Goal: Find specific page/section: Find specific page/section

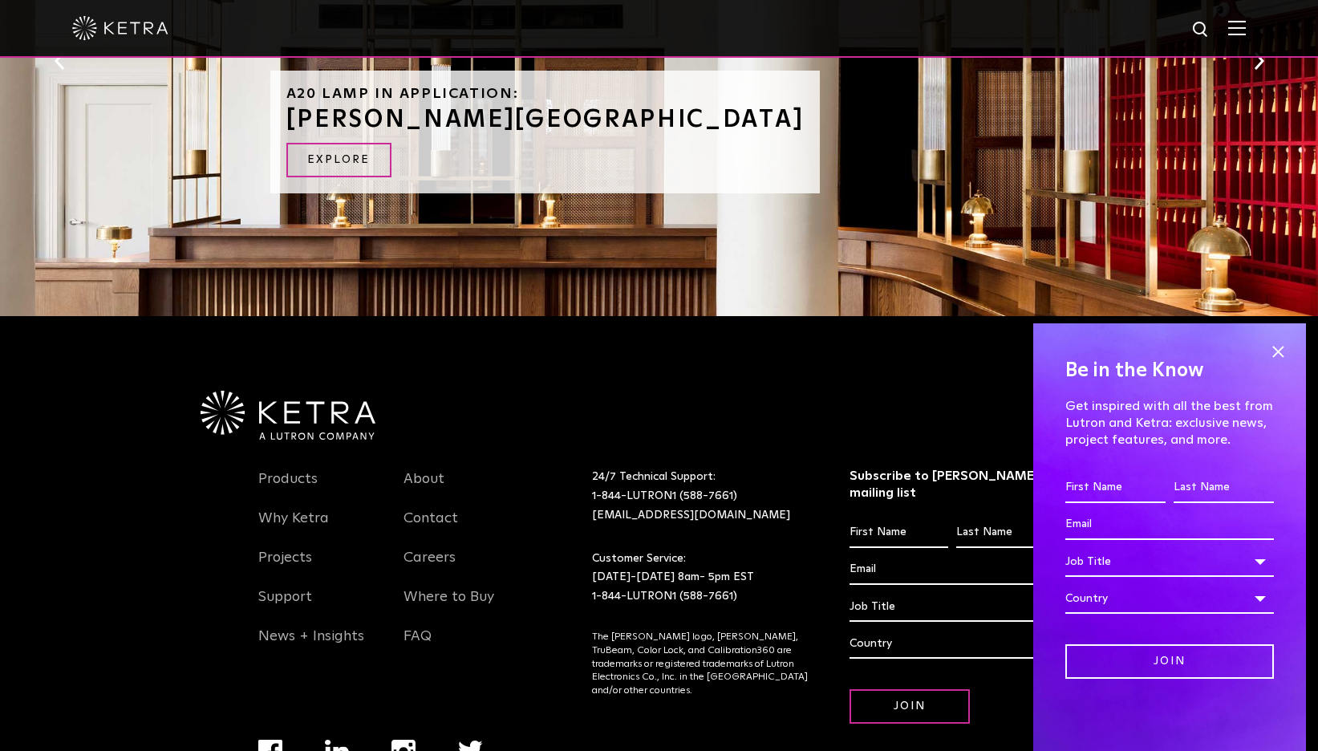
scroll to position [1924, 0]
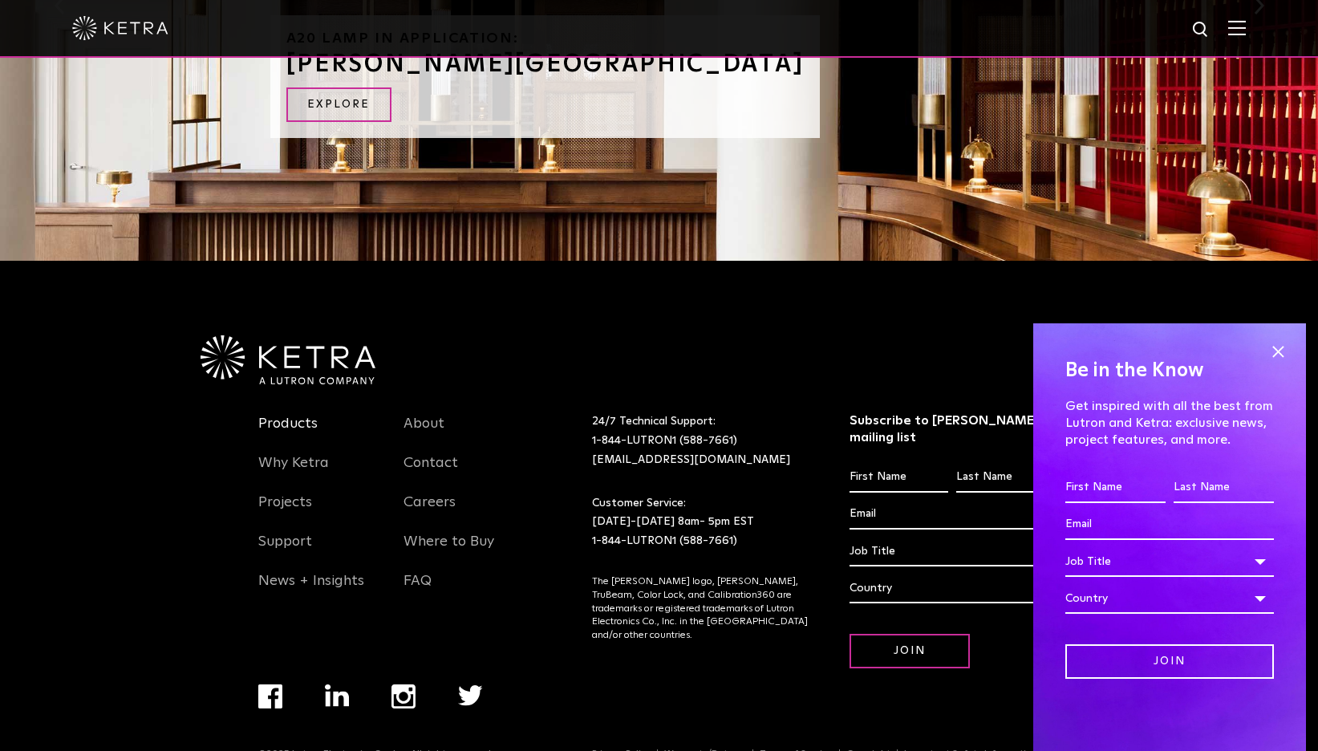
click at [270, 415] on link "Products" at bounding box center [287, 433] width 59 height 37
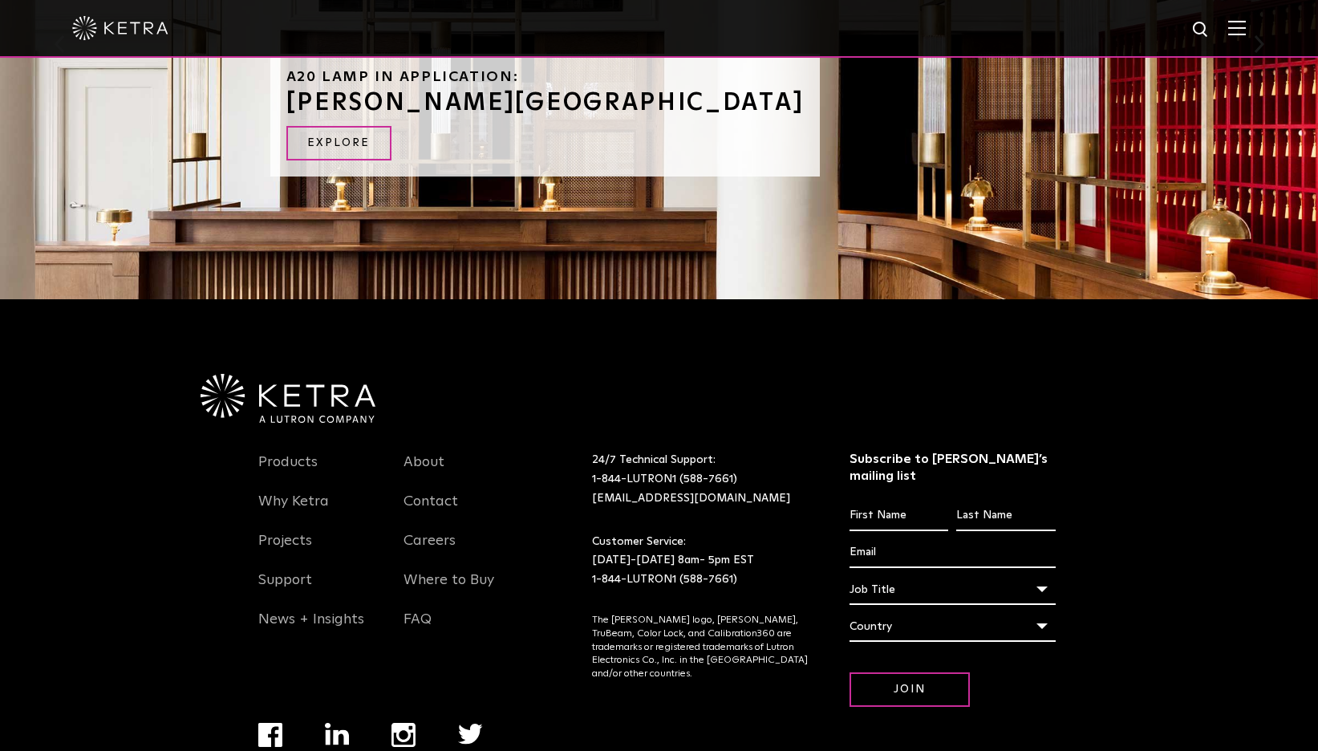
scroll to position [1924, 0]
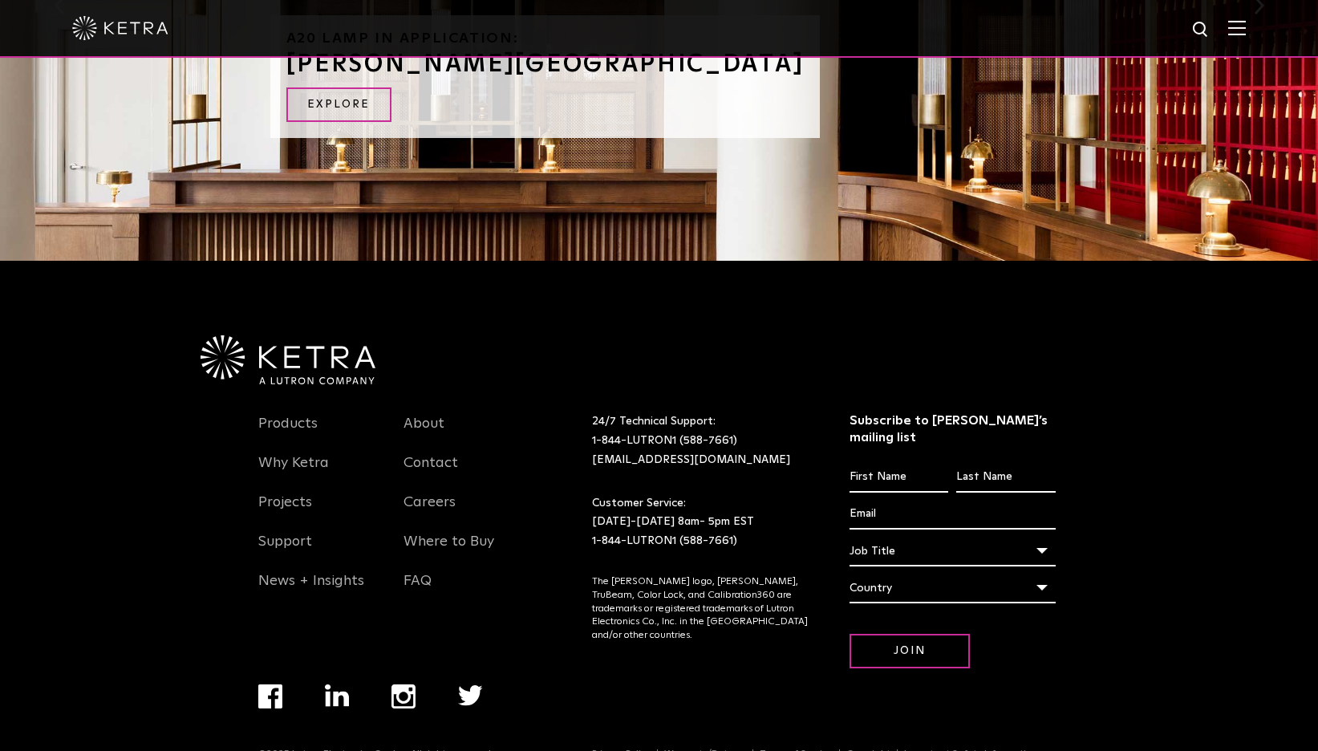
click at [380, 530] on li "Where to Buy" at bounding box center [319, 549] width 122 height 39
click at [471, 533] on link "Where to Buy" at bounding box center [448, 551] width 91 height 37
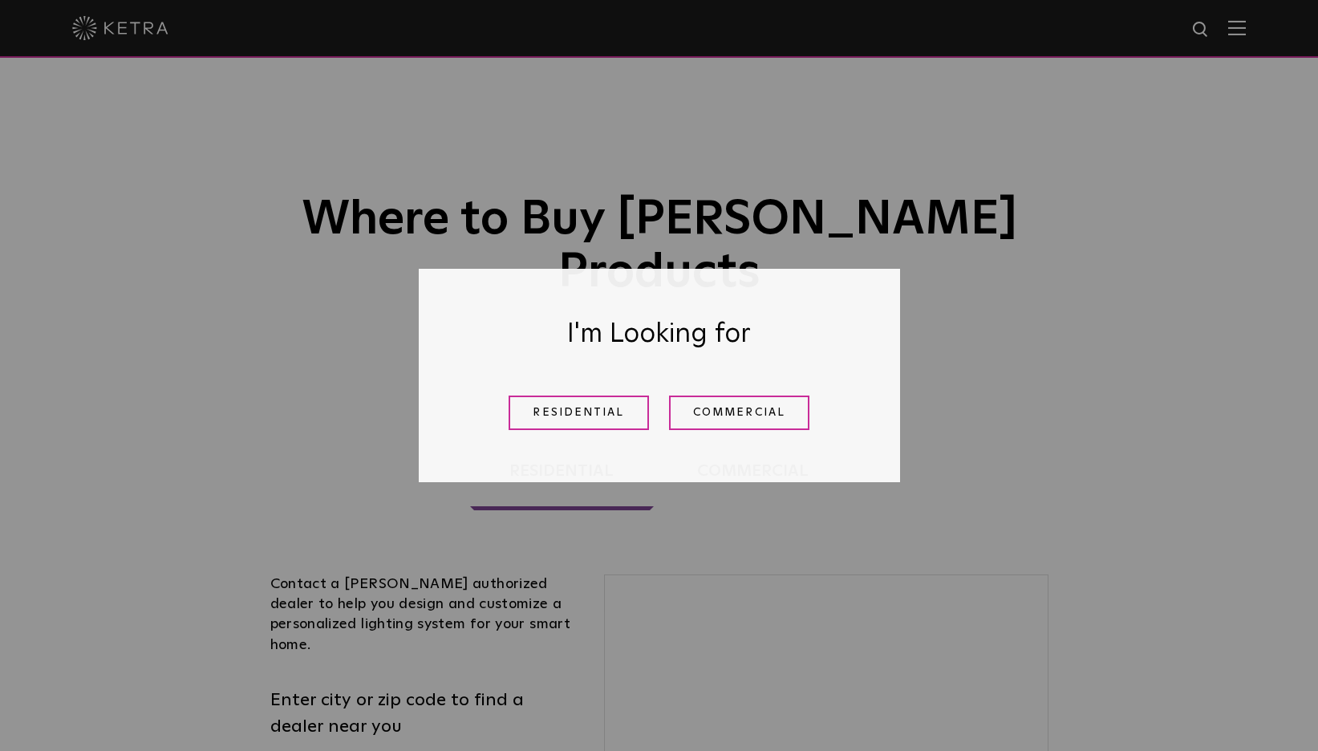
click at [583, 402] on link "Residential" at bounding box center [579, 412] width 140 height 34
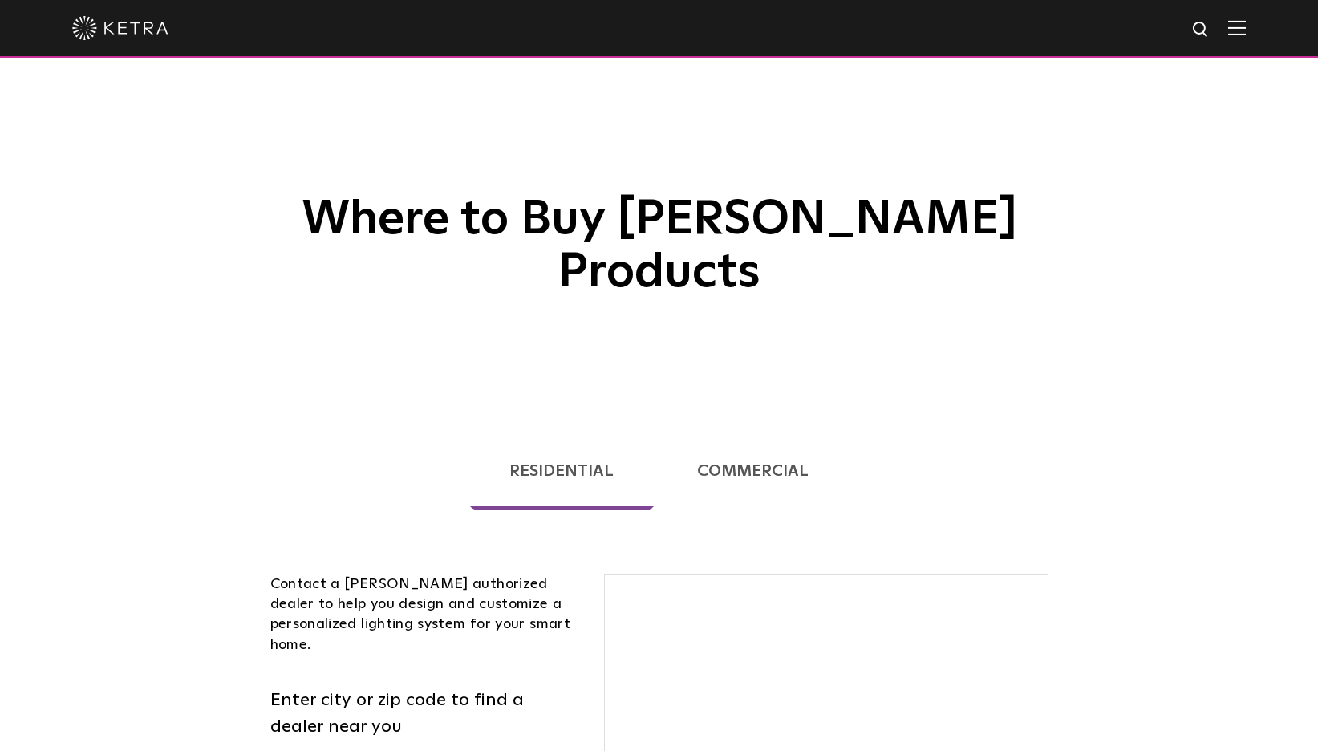
scroll to position [329, 0]
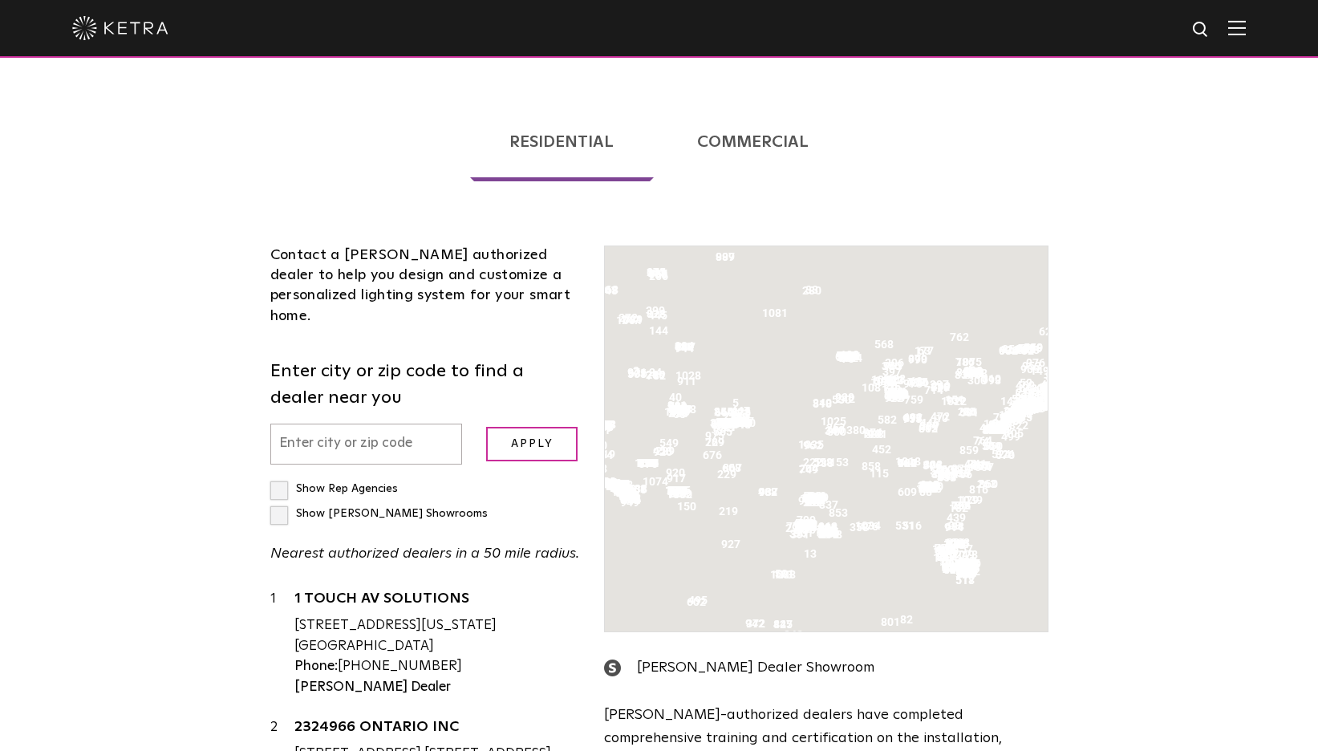
click at [399, 476] on div "Show Rep Agencies Show [PERSON_NAME] Showrooms Nearest authorized dealers in a …" at bounding box center [425, 520] width 310 height 89
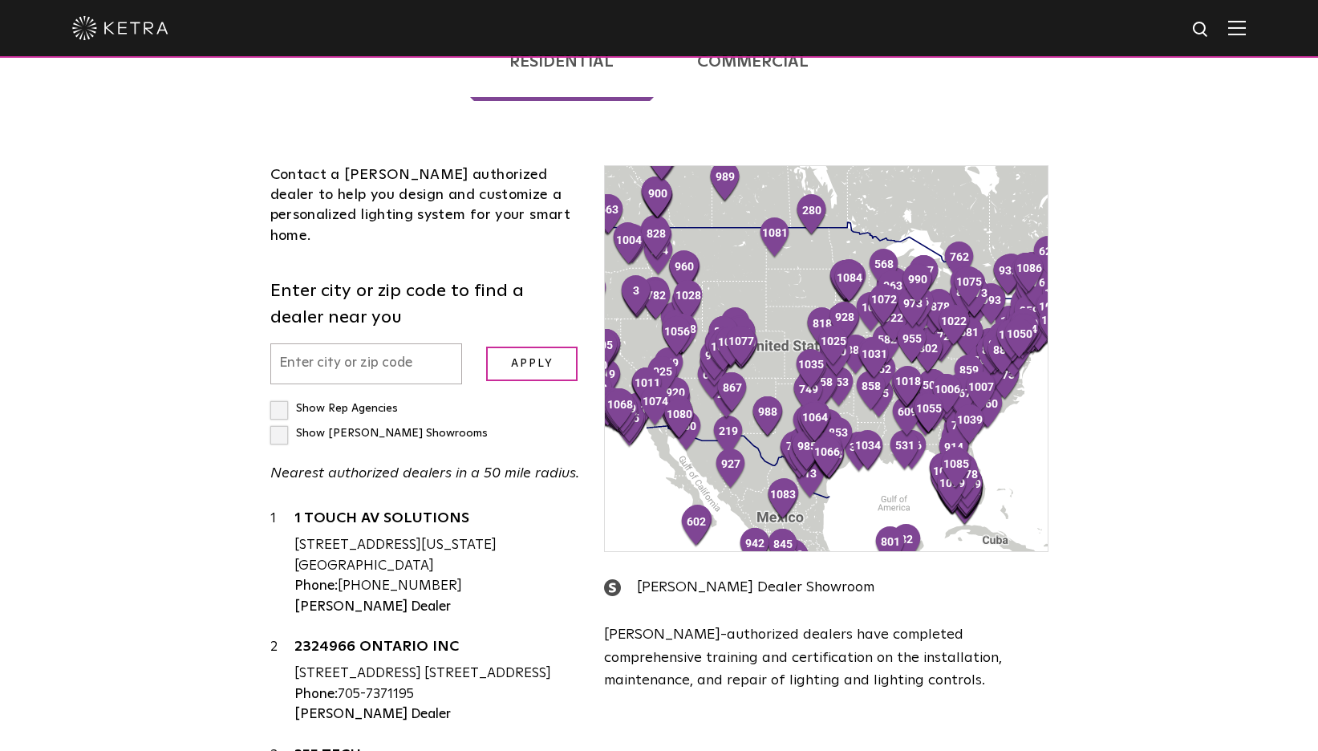
click at [343, 343] on input "text" at bounding box center [366, 363] width 193 height 41
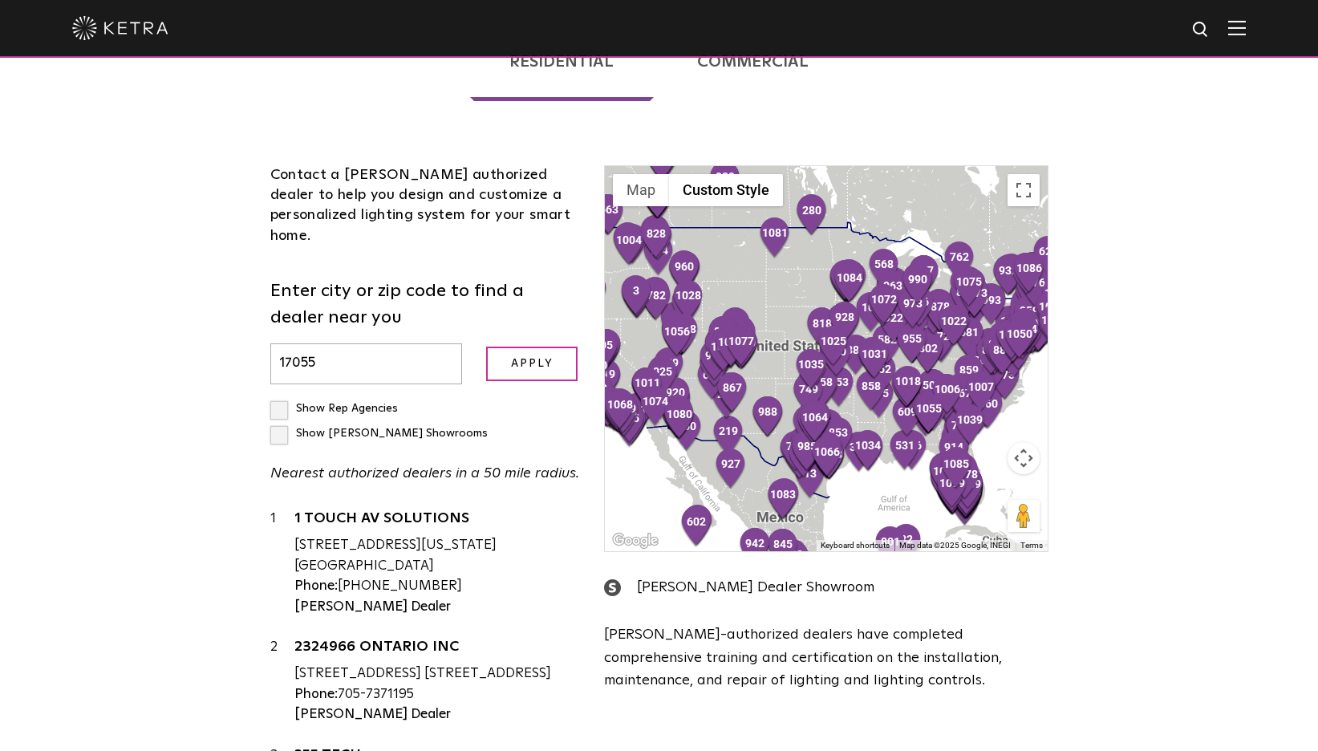
type input "17055"
click at [347, 403] on label "Show Rep Agencies" at bounding box center [334, 408] width 128 height 11
click at [281, 396] on input "Show Rep Agencies" at bounding box center [275, 401] width 10 height 10
checkbox input "true"
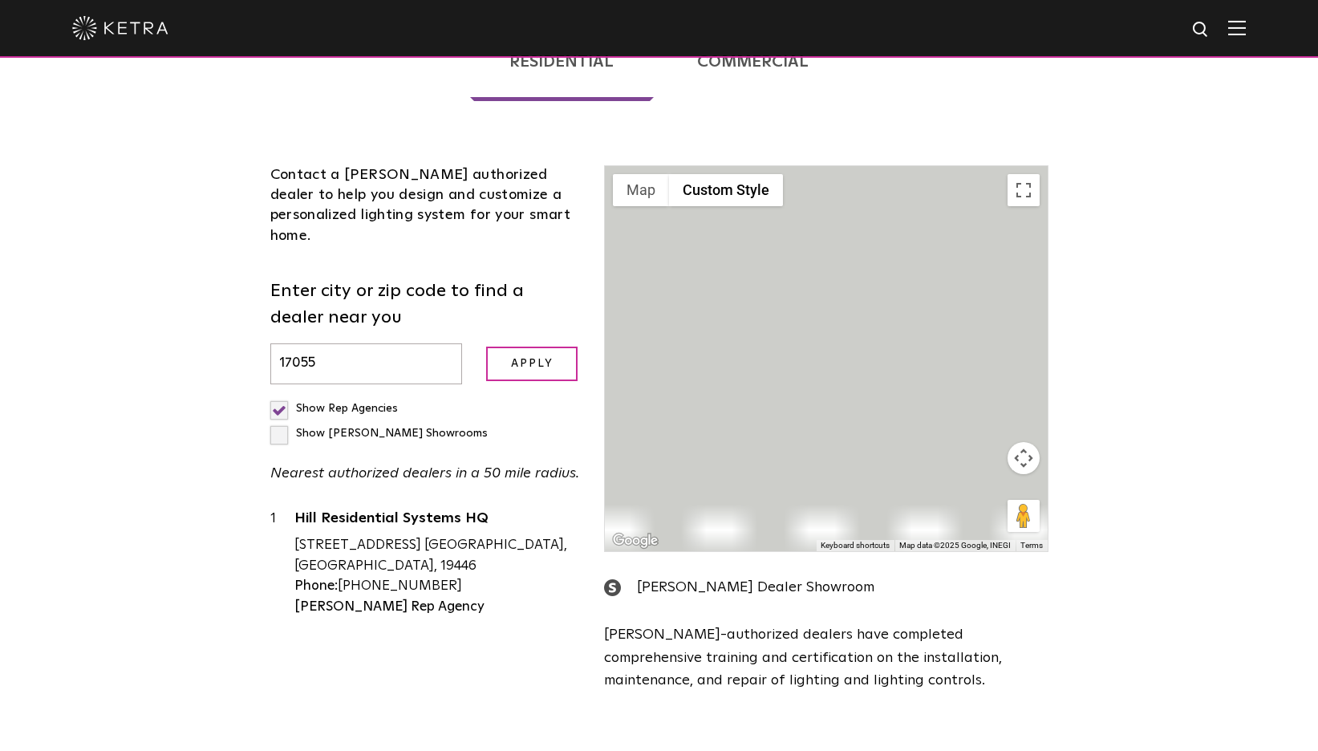
click at [512, 347] on input "Apply" at bounding box center [531, 364] width 91 height 34
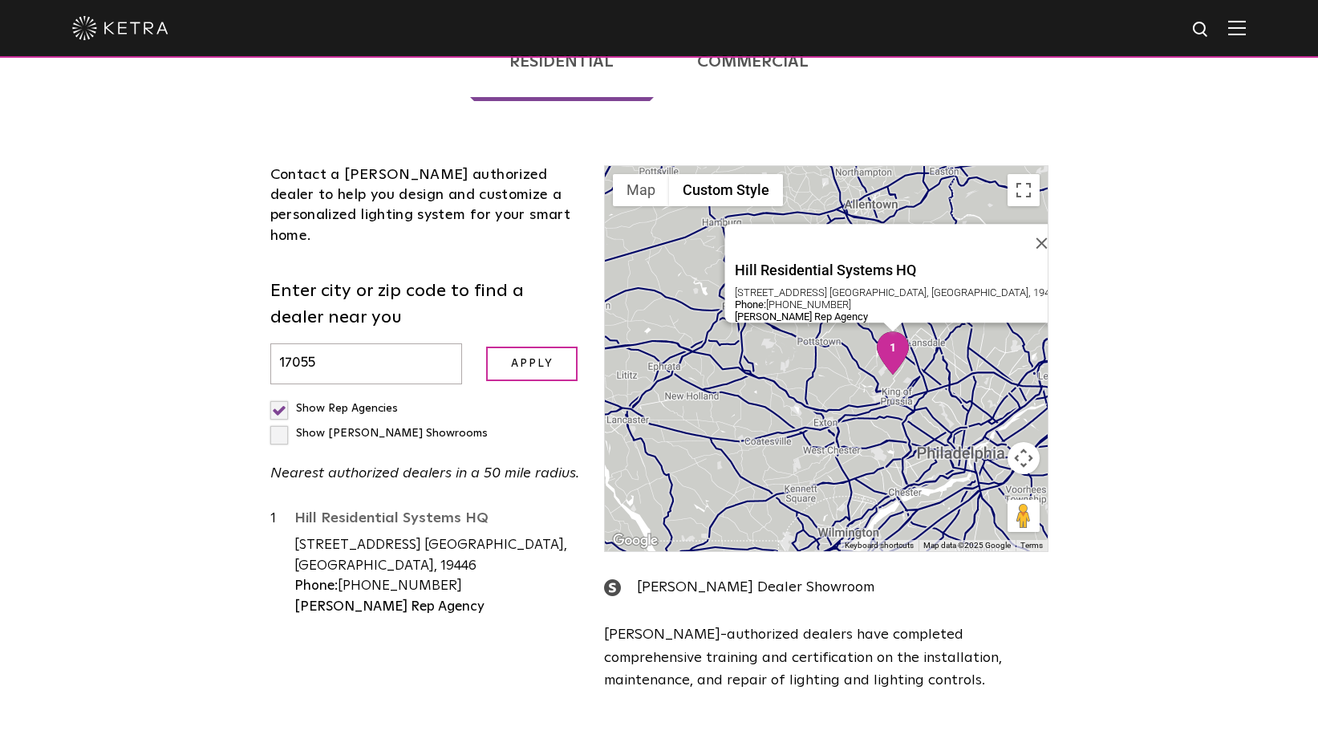
click at [405, 511] on link "Hill Residential Systems HQ" at bounding box center [437, 521] width 286 height 20
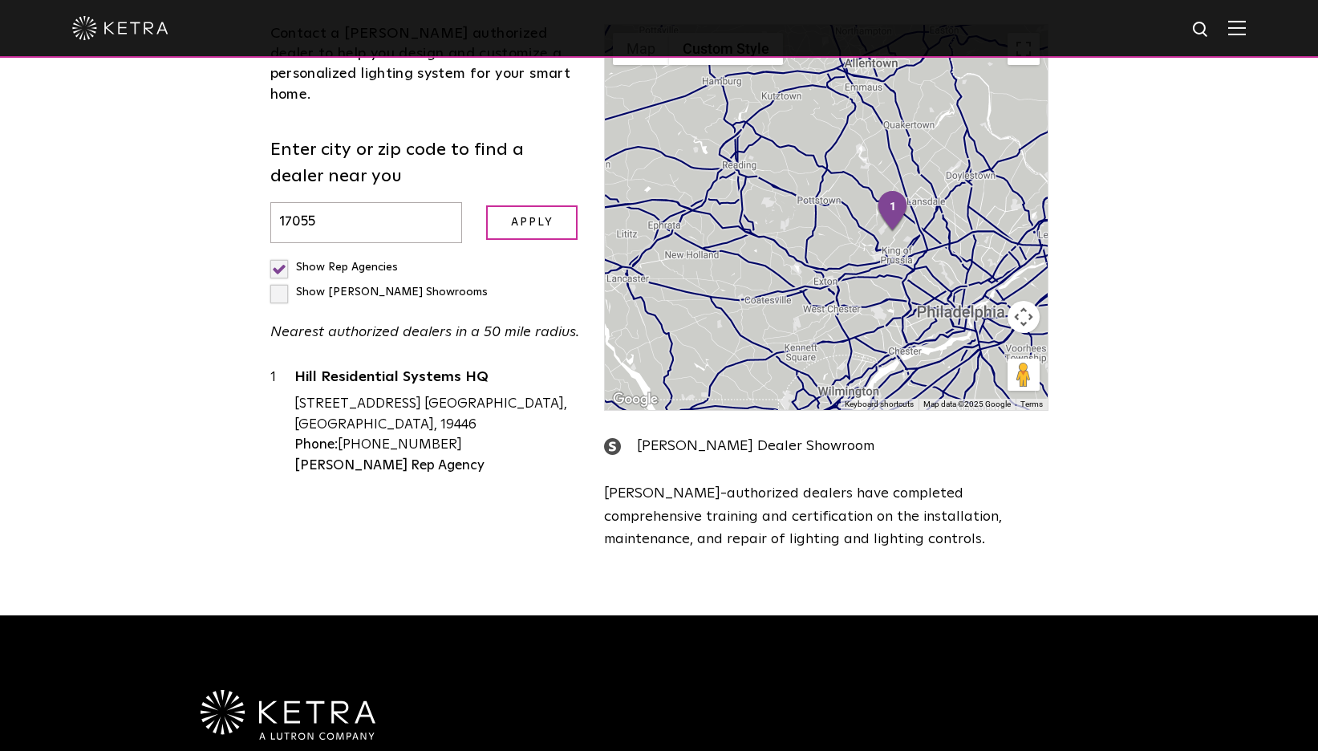
scroll to position [875, 0]
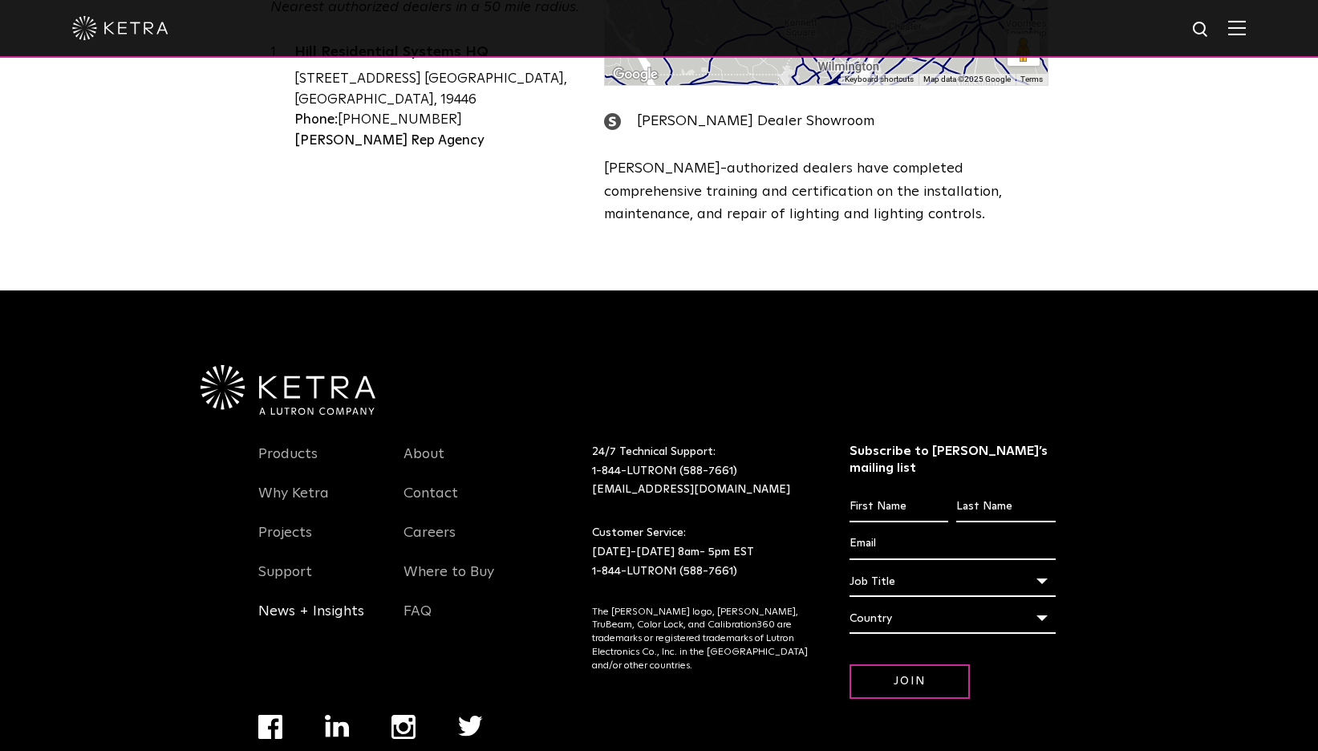
click at [308, 602] on link "News + Insights" at bounding box center [311, 620] width 106 height 37
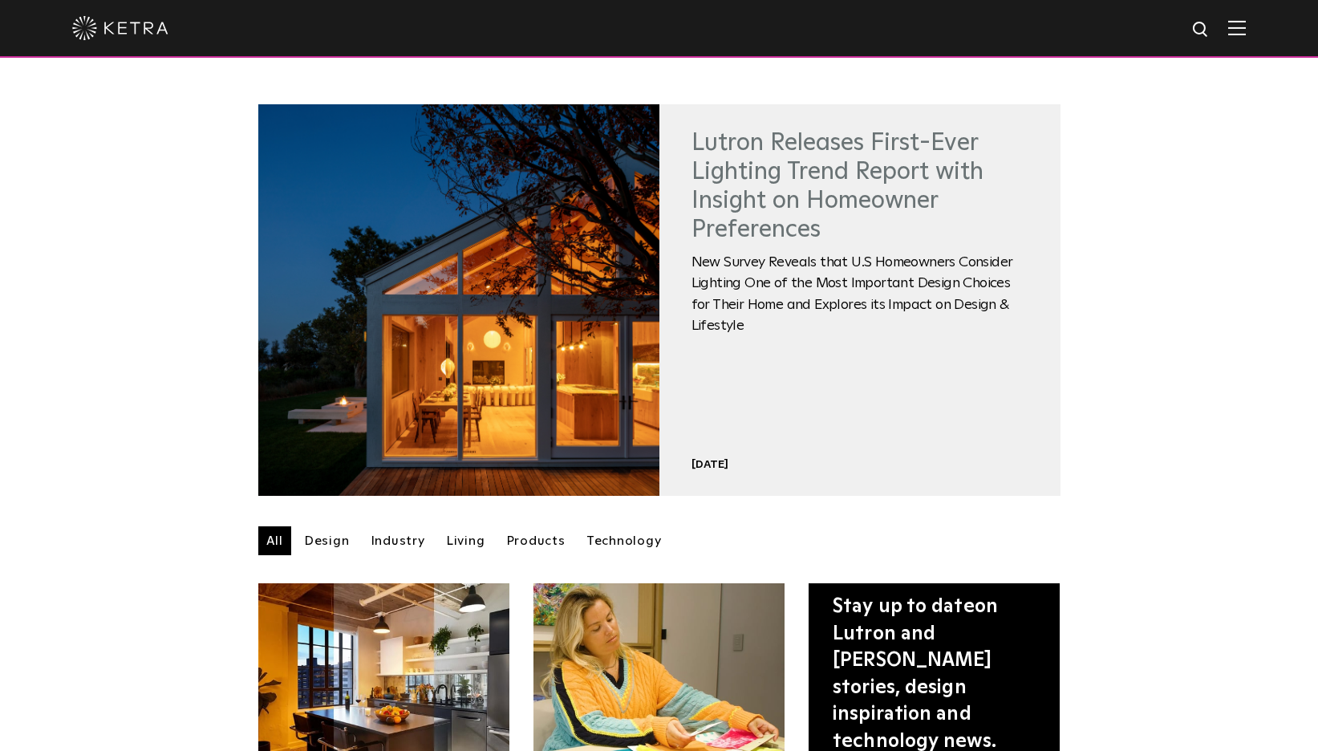
click at [861, 201] on link "Lutron Releases First-Ever Lighting Trend Report with Insight on Homeowner Pref…" at bounding box center [837, 186] width 292 height 111
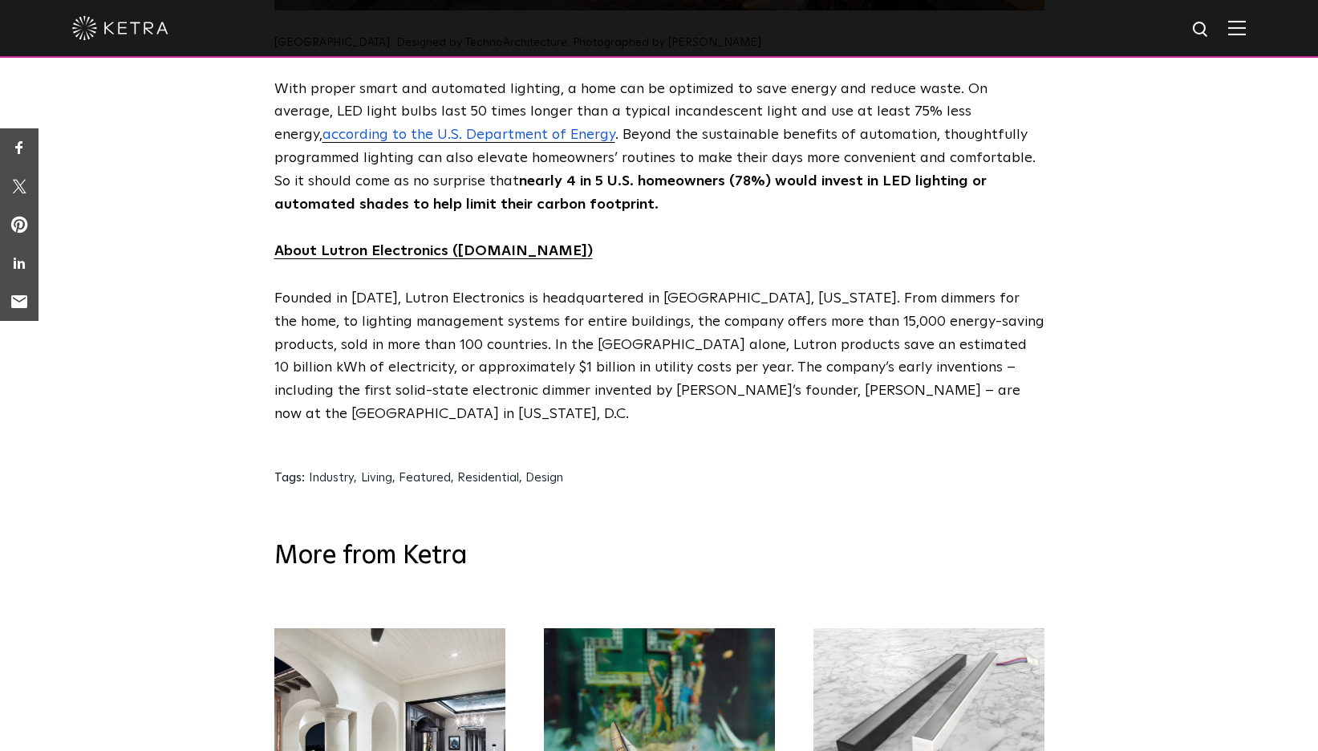
scroll to position [8167, 0]
